Goal: Task Accomplishment & Management: Complete application form

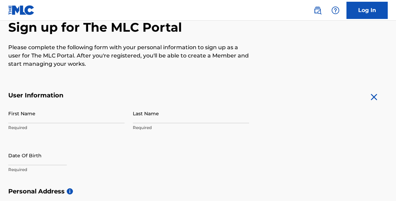
scroll to position [81, 0]
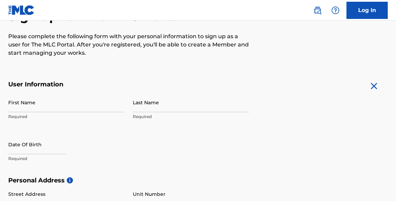
click at [68, 101] on input "First Name" at bounding box center [66, 102] width 116 height 20
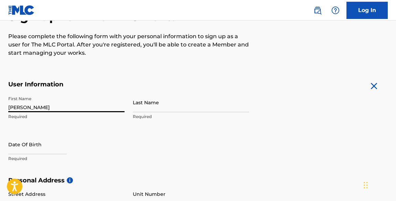
type input "[PERSON_NAME]"
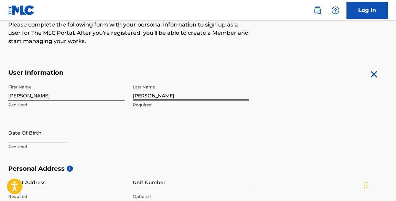
scroll to position [100, 0]
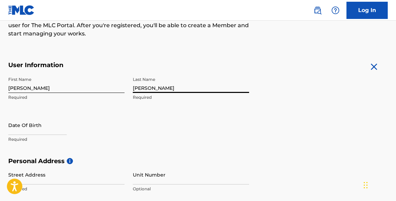
type input "[PERSON_NAME]"
select select "7"
select select "2025"
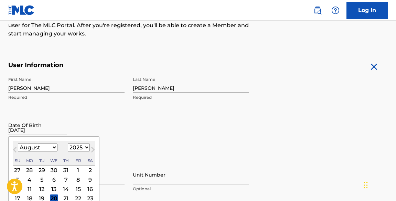
type input "[DATE]"
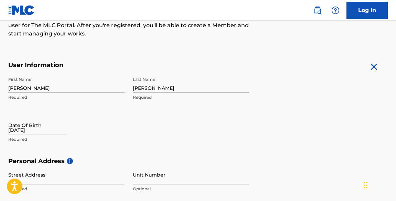
select select "7"
select select "2025"
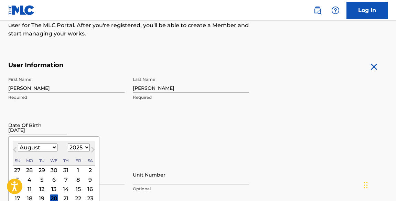
click at [31, 129] on input "[DATE]" at bounding box center [37, 125] width 58 height 20
select select "10"
click at [74, 188] on div "14" at bounding box center [78, 189] width 8 height 8
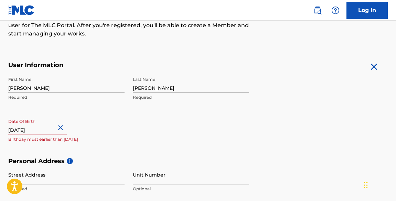
click at [52, 128] on input "[DATE]" at bounding box center [37, 125] width 58 height 20
select select "10"
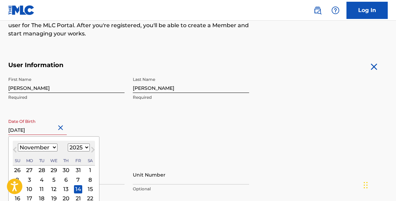
click at [52, 129] on input "[DATE]" at bounding box center [37, 125] width 58 height 20
select select "2005"
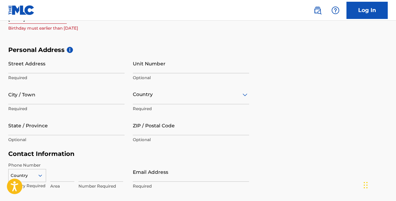
scroll to position [215, 0]
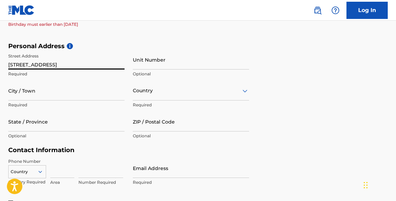
type input "[STREET_ADDRESS]"
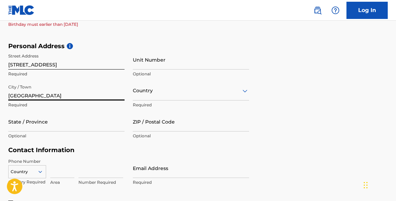
type input "[GEOGRAPHIC_DATA]"
click at [141, 94] on div "Country" at bounding box center [191, 91] width 116 height 20
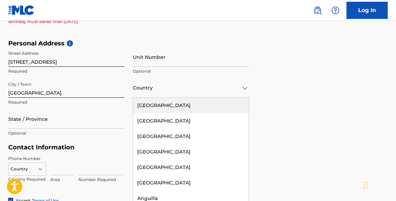
click at [152, 108] on div "[GEOGRAPHIC_DATA]" at bounding box center [191, 105] width 116 height 15
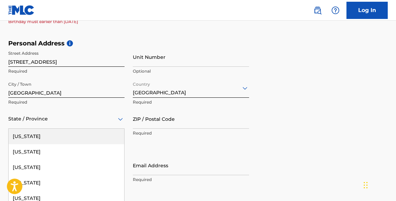
click at [52, 123] on div "[US_STATE], 1 of 57. 57 results available. Use Up and Down to choose options, p…" at bounding box center [66, 119] width 116 height 20
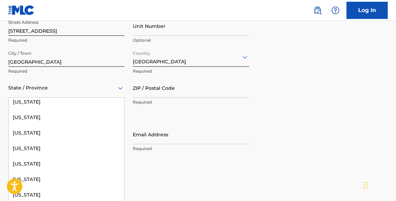
scroll to position [135, 0]
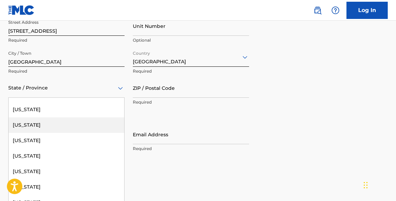
click at [61, 122] on div "[US_STATE]" at bounding box center [67, 124] width 116 height 15
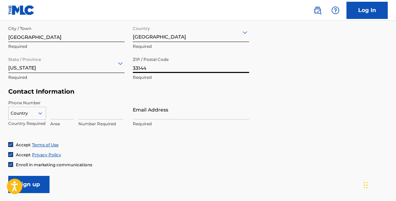
scroll to position [279, 0]
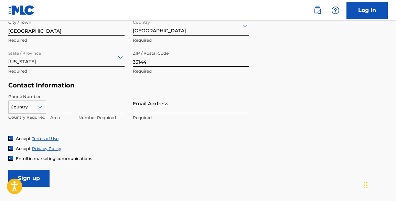
type input "33144"
click at [38, 106] on div "Country" at bounding box center [27, 105] width 38 height 10
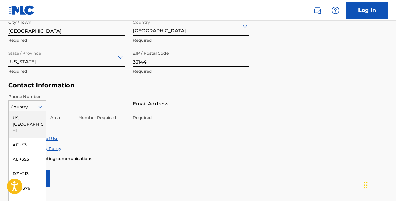
scroll to position [292, 0]
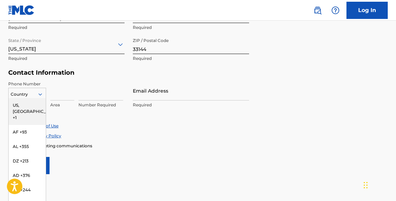
click at [28, 105] on div "US, [GEOGRAPHIC_DATA] +1" at bounding box center [27, 111] width 37 height 27
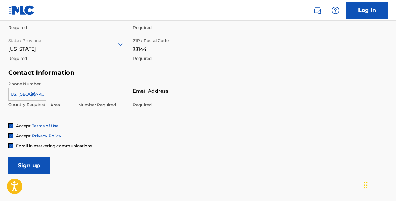
click at [56, 92] on input at bounding box center [62, 91] width 24 height 20
type input "305"
type input "7"
type input "442-6171"
click at [59, 95] on input "305" at bounding box center [62, 91] width 24 height 20
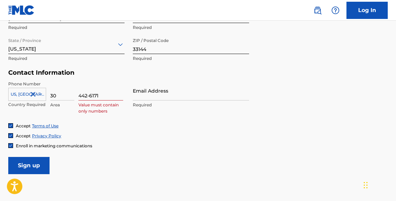
type input "3"
type input "786"
click at [89, 96] on input "442-6171" at bounding box center [100, 91] width 45 height 20
type input "4426171"
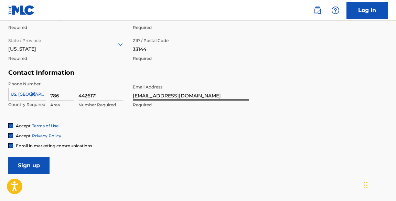
type input "[EMAIL_ADDRESS][DOMAIN_NAME]"
click at [38, 167] on input "Sign up" at bounding box center [28, 165] width 41 height 17
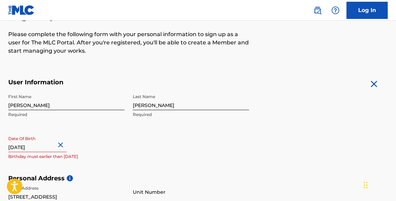
scroll to position [82, 0]
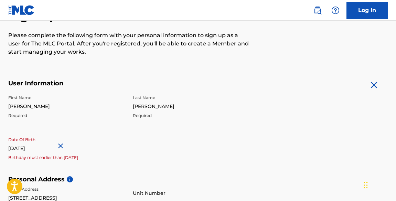
click at [59, 148] on input "[DATE]" at bounding box center [37, 143] width 58 height 20
select select "10"
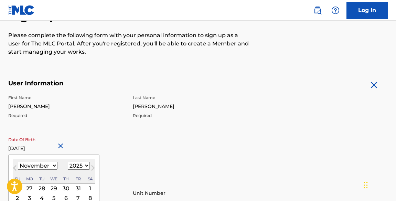
select select "2005"
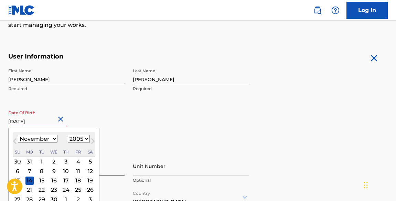
scroll to position [110, 0]
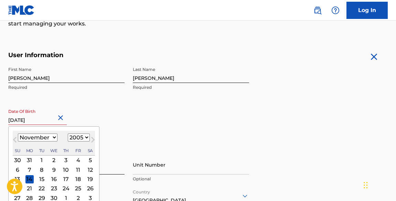
click at [29, 178] on div "14" at bounding box center [29, 179] width 8 height 8
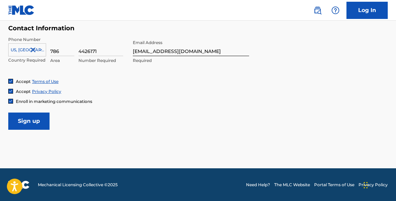
scroll to position [336, 0]
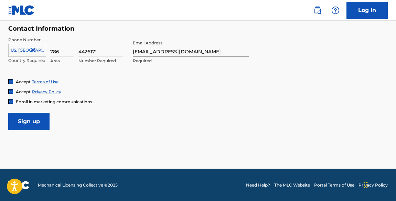
click at [38, 123] on input "Sign up" at bounding box center [28, 121] width 41 height 17
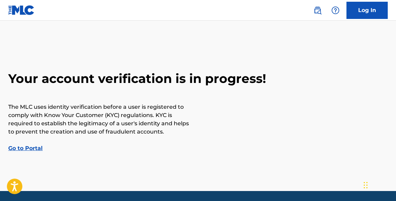
click at [32, 148] on link "Go to Portal" at bounding box center [25, 148] width 34 height 7
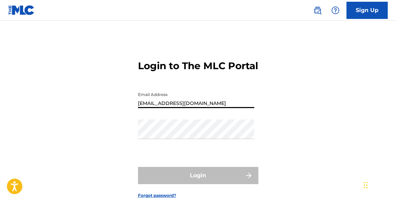
type input "[EMAIL_ADDRESS][DOMAIN_NAME]"
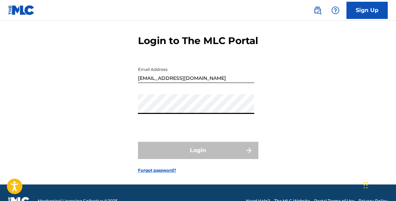
scroll to position [26, 0]
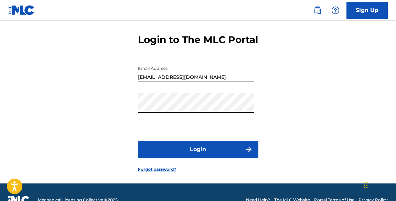
click at [198, 158] on button "Login" at bounding box center [198, 149] width 120 height 17
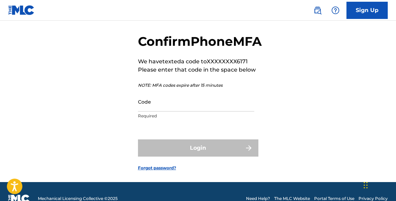
click at [181, 111] on input "Code" at bounding box center [196, 102] width 116 height 20
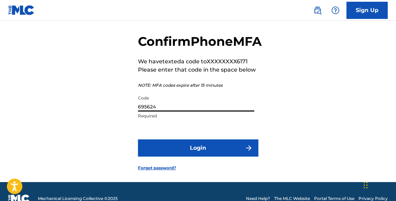
type input "695624"
click at [200, 156] on button "Login" at bounding box center [198, 147] width 120 height 17
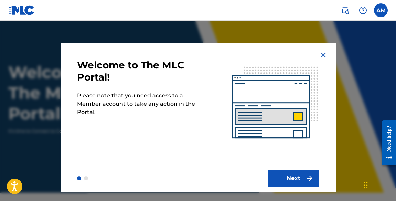
scroll to position [11, 0]
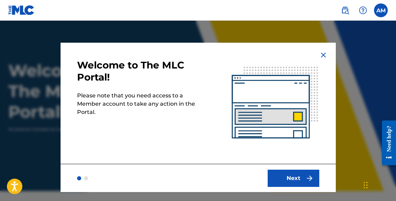
click at [301, 176] on button "Next" at bounding box center [293, 177] width 52 height 17
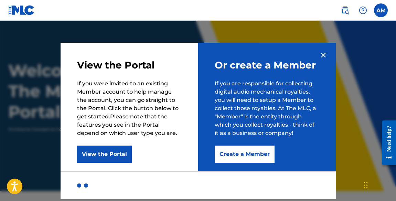
click at [268, 156] on button "Create a Member" at bounding box center [245, 153] width 60 height 17
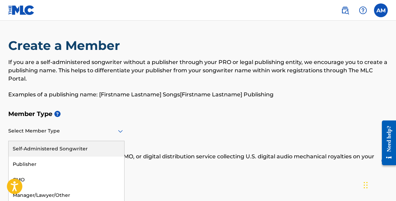
click at [119, 127] on icon at bounding box center [120, 131] width 8 height 8
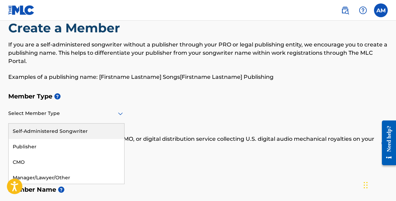
click at [86, 131] on div "Self-Administered Songwriter" at bounding box center [67, 130] width 116 height 15
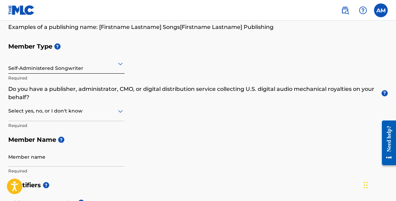
scroll to position [72, 0]
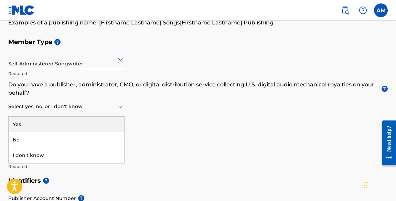
click at [119, 106] on icon at bounding box center [120, 107] width 5 height 3
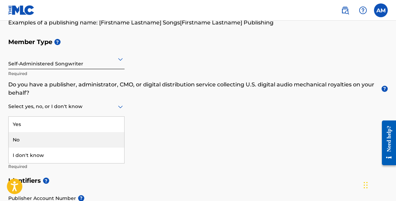
click at [86, 138] on div "No" at bounding box center [67, 139] width 116 height 15
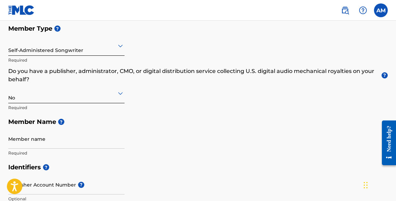
scroll to position [86, 0]
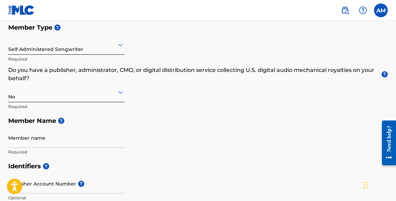
click at [119, 93] on icon at bounding box center [120, 92] width 8 height 8
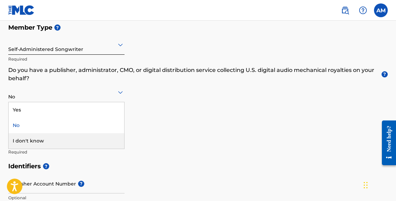
click at [67, 134] on div "I don't know" at bounding box center [67, 140] width 116 height 15
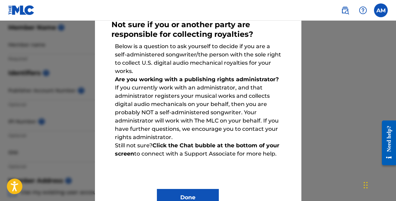
scroll to position [41, 0]
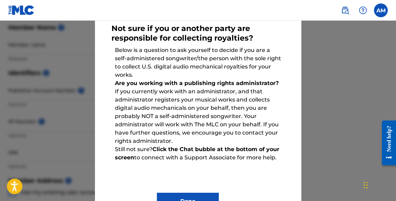
click at [204, 194] on button "Done" at bounding box center [188, 201] width 62 height 17
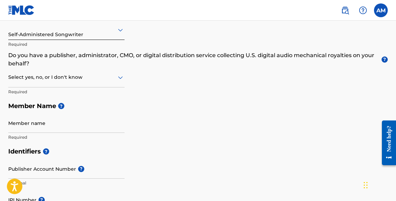
scroll to position [103, 0]
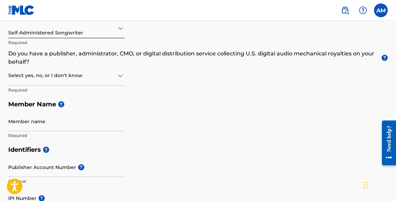
click at [209, 85] on div "Member Type ? Self-Administered Songwriter Required Do you have a publisher, ad…" at bounding box center [197, 73] width 379 height 139
click at [118, 75] on icon at bounding box center [120, 76] width 5 height 3
click at [71, 108] on div "No" at bounding box center [67, 108] width 116 height 15
click at [131, 68] on div "Member Type ? Self-Administered Songwriter Required Do you have a publisher, ad…" at bounding box center [197, 73] width 379 height 139
click at [115, 79] on div at bounding box center [66, 75] width 116 height 9
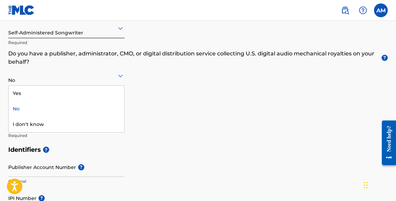
click at [97, 91] on div "Yes" at bounding box center [67, 93] width 116 height 15
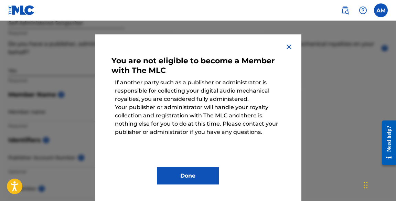
scroll to position [8, 0]
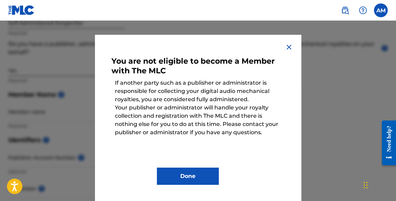
click at [196, 175] on button "Done" at bounding box center [188, 175] width 62 height 17
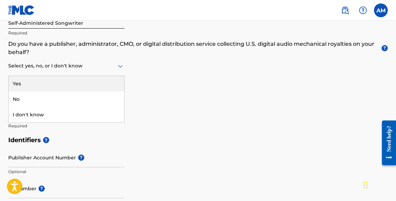
click at [116, 66] on div at bounding box center [66, 66] width 116 height 9
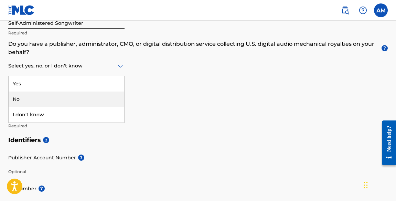
click at [77, 94] on div "No" at bounding box center [67, 98] width 116 height 15
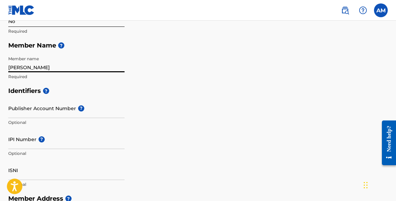
scroll to position [163, 0]
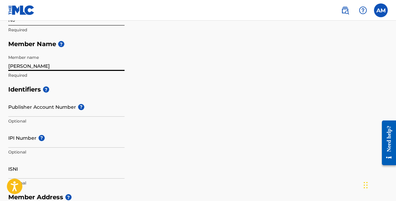
type input "[PERSON_NAME]"
click at [58, 106] on input "Publisher Account Number ?" at bounding box center [66, 107] width 116 height 20
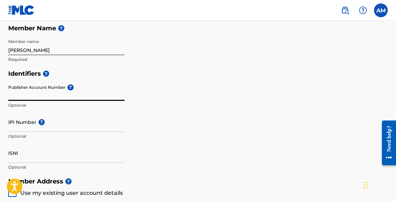
scroll to position [179, 0]
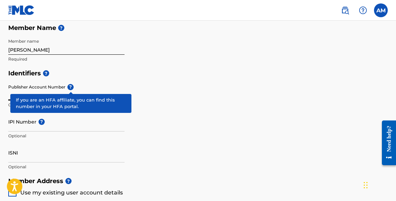
click at [72, 86] on span "?" at bounding box center [70, 87] width 6 height 6
click at [72, 86] on input "Publisher Account Number ?" at bounding box center [66, 91] width 116 height 20
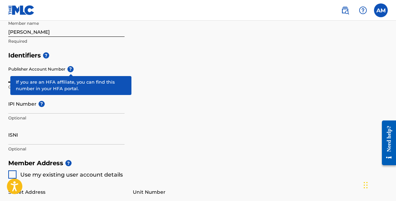
scroll to position [198, 0]
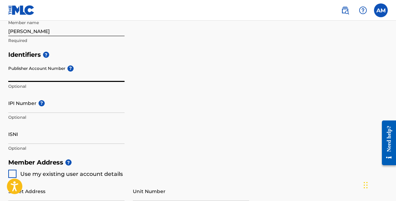
click at [51, 105] on input "IPI Number ?" at bounding box center [66, 103] width 116 height 20
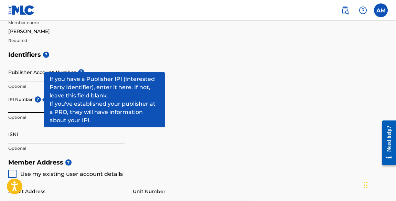
click at [35, 97] on span "?" at bounding box center [38, 99] width 6 height 6
click at [35, 97] on input "IPI Number ?" at bounding box center [66, 103] width 116 height 20
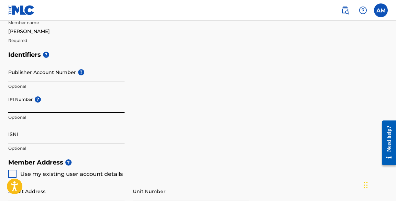
scroll to position [210, 0]
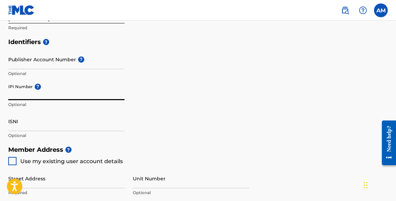
click at [33, 122] on input "ISNI" at bounding box center [66, 121] width 116 height 20
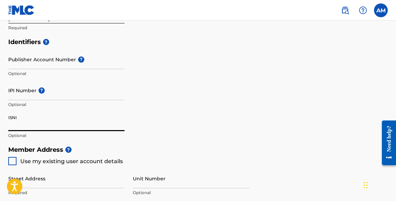
click at [16, 118] on input "ISNI" at bounding box center [66, 121] width 116 height 20
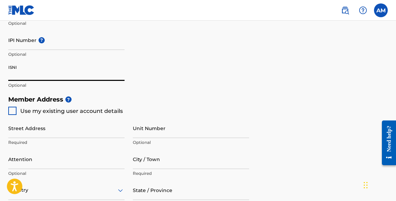
scroll to position [261, 0]
click at [12, 110] on div at bounding box center [12, 110] width 8 height 8
type input "[STREET_ADDRESS]"
type input "[GEOGRAPHIC_DATA]"
type input "33144"
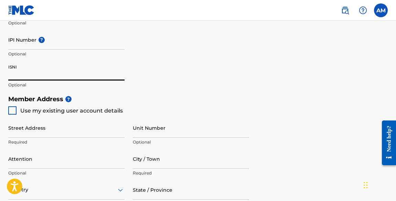
type input "786"
type input "4426171"
type input "[EMAIL_ADDRESS][DOMAIN_NAME]"
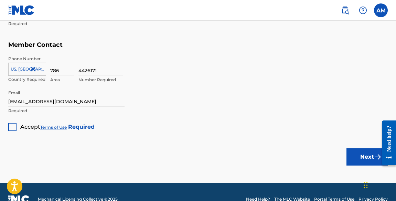
scroll to position [473, 0]
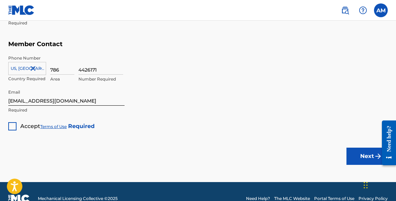
click at [12, 127] on div at bounding box center [12, 126] width 8 height 8
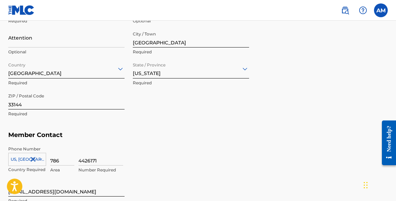
scroll to position [385, 0]
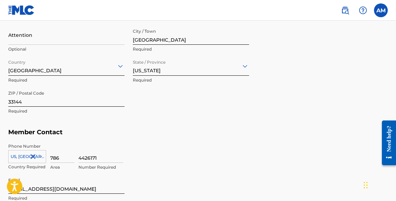
click at [194, 117] on div "Street Address [STREET_ADDRESS] Required Unit Number Optional Attention Optiona…" at bounding box center [128, 56] width 241 height 131
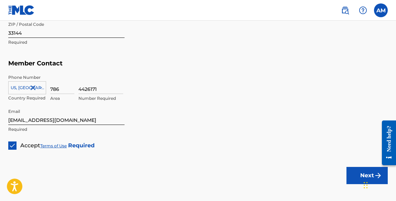
scroll to position [454, 0]
click at [359, 174] on button "Next" at bounding box center [366, 174] width 41 height 17
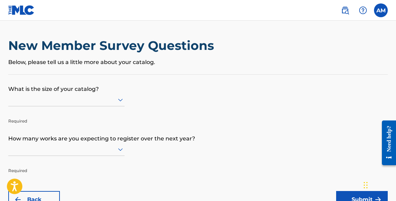
click at [122, 102] on div at bounding box center [66, 99] width 116 height 13
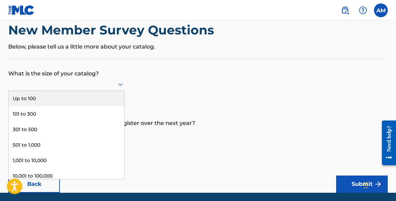
click at [64, 106] on div "Up to 100" at bounding box center [67, 98] width 116 height 15
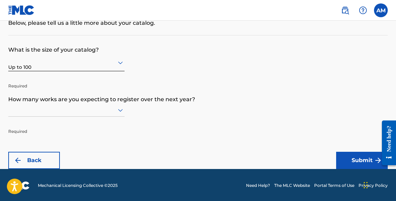
scroll to position [65, 0]
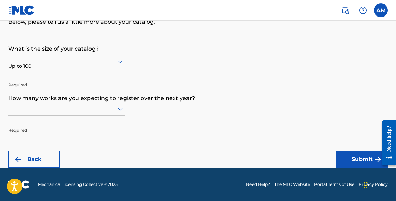
click at [120, 113] on div at bounding box center [66, 108] width 116 height 13
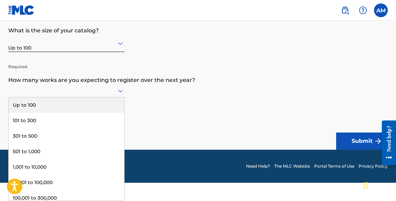
click at [96, 107] on div "Up to 100" at bounding box center [67, 104] width 116 height 15
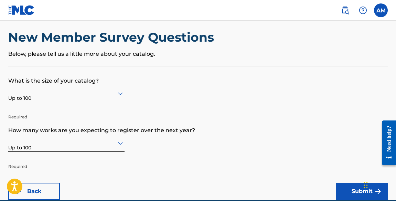
scroll to position [5, 0]
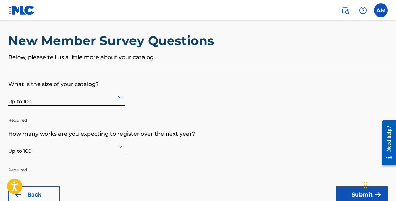
click at [348, 189] on button "Submit" at bounding box center [362, 194] width 52 height 17
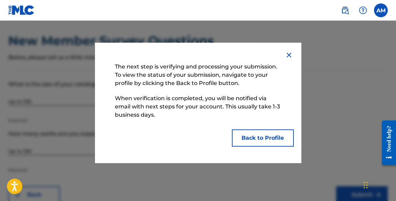
click at [255, 139] on button "Back to Profile" at bounding box center [263, 137] width 62 height 17
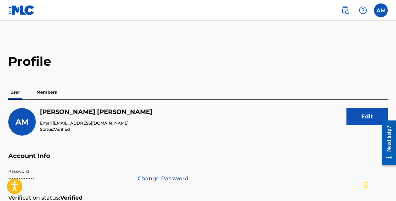
click at [46, 92] on p "Members" at bounding box center [46, 92] width 24 height 14
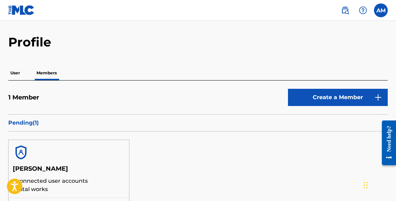
scroll to position [17, 0]
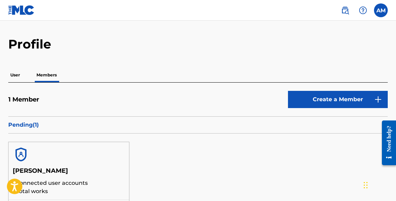
click at [19, 74] on p "User" at bounding box center [15, 75] width 14 height 14
